Goal: Information Seeking & Learning: Learn about a topic

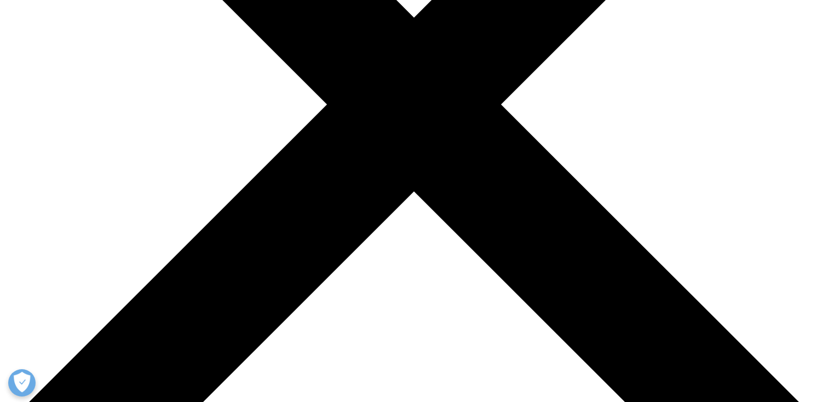
scroll to position [269, 0]
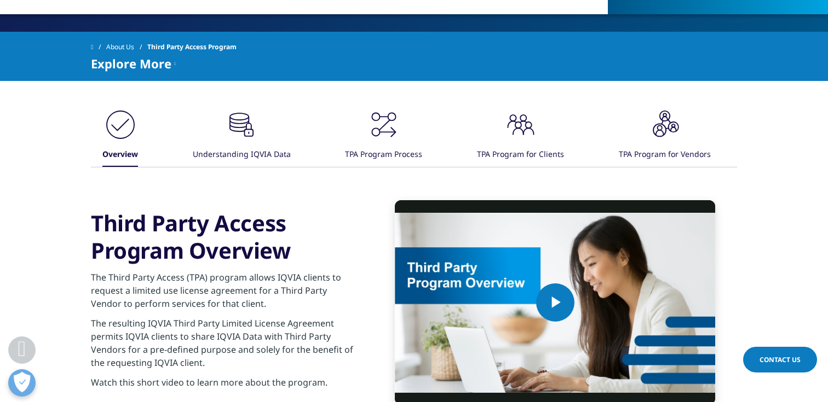
click at [222, 147] on div "Understanding IQVIA Data" at bounding box center [242, 155] width 98 height 24
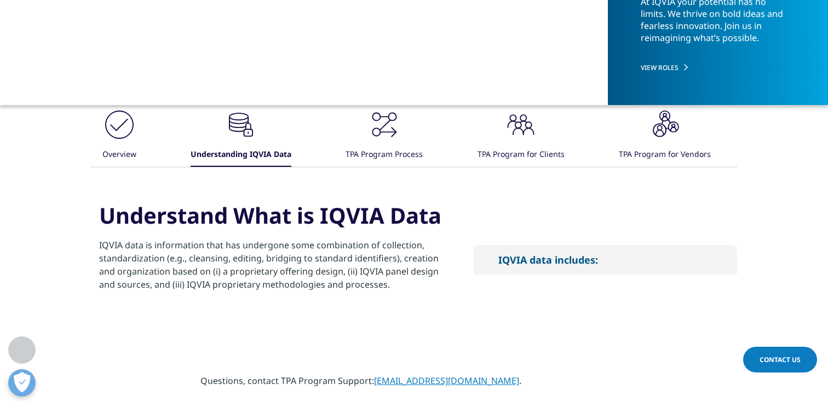
click at [685, 130] on div ".cls-1{fill:#231f20;} TPA Program for Vendors" at bounding box center [665, 137] width 92 height 59
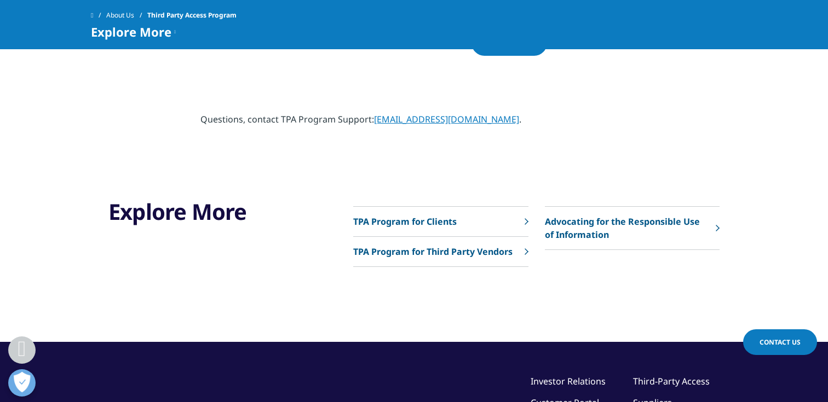
scroll to position [697, 0]
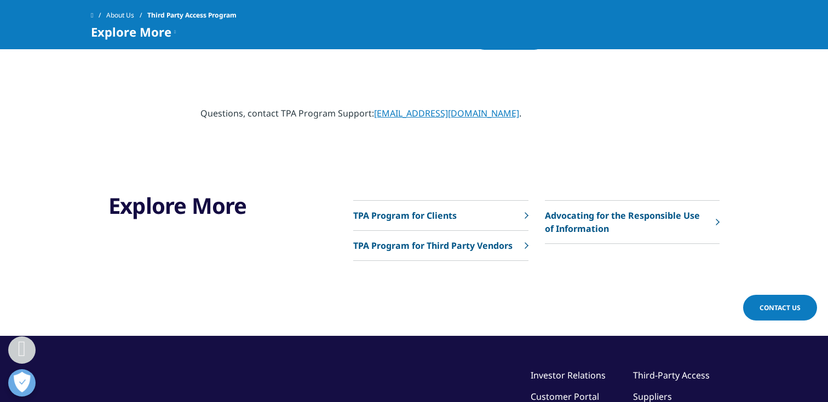
click at [439, 240] on link "TPA Program for Third Party Vendors" at bounding box center [440, 246] width 175 height 30
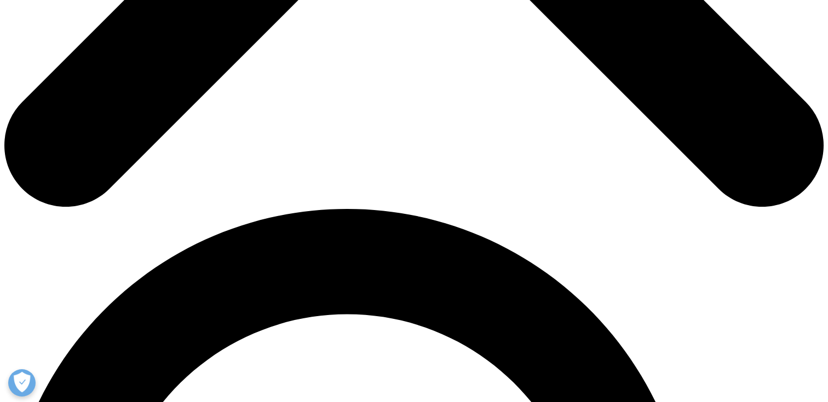
scroll to position [632, 0]
